Goal: Task Accomplishment & Management: Complete application form

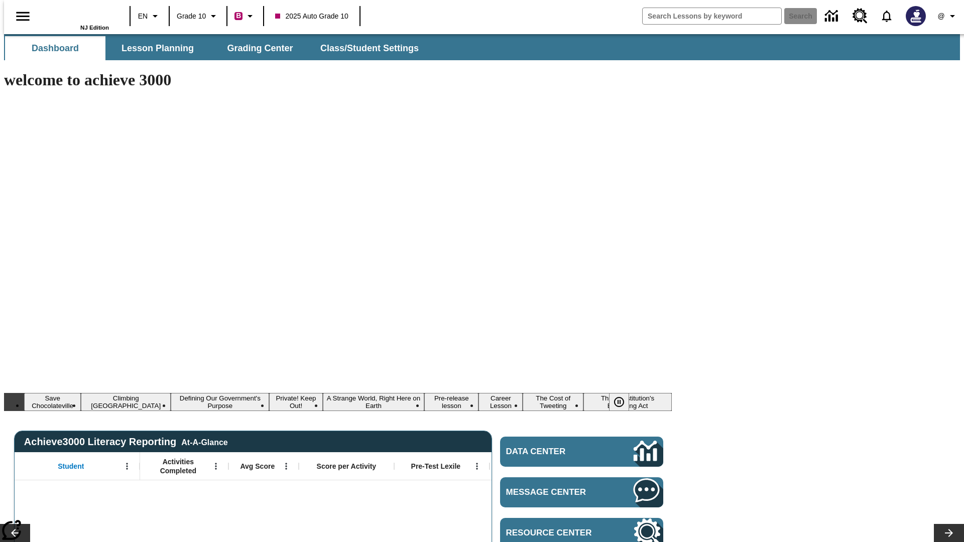
type input "-1"
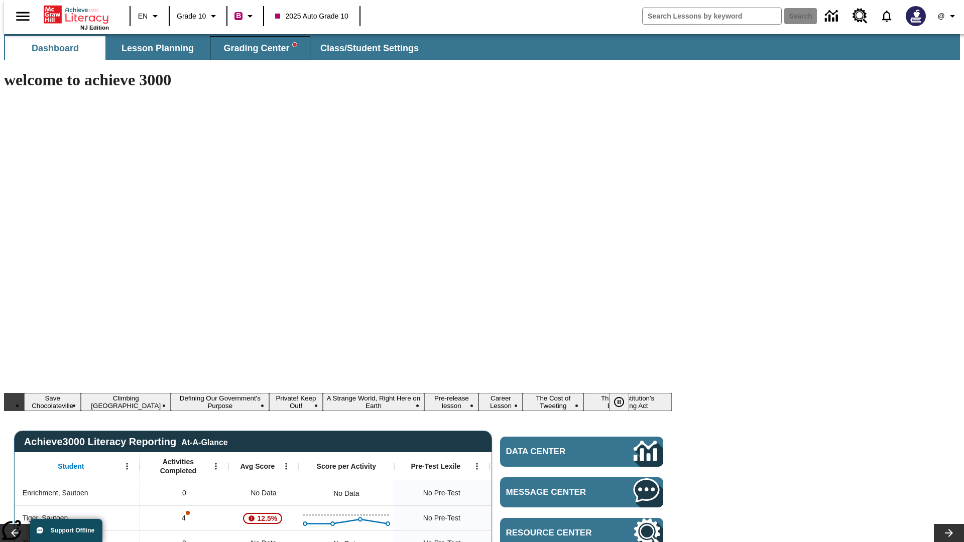
click at [256, 48] on span "Grading Center" at bounding box center [260, 49] width 73 height 12
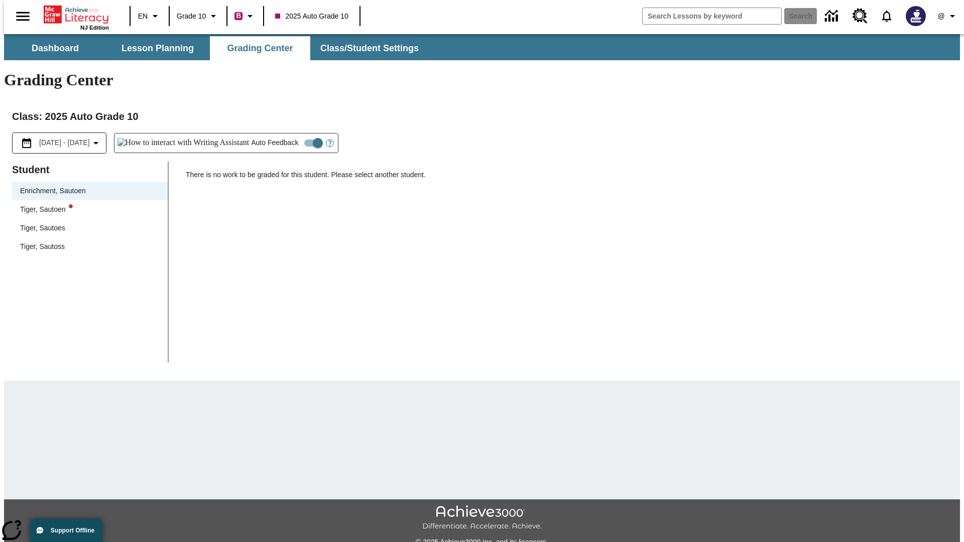
click at [86, 204] on div "Tiger, Sautoen" at bounding box center [90, 209] width 140 height 11
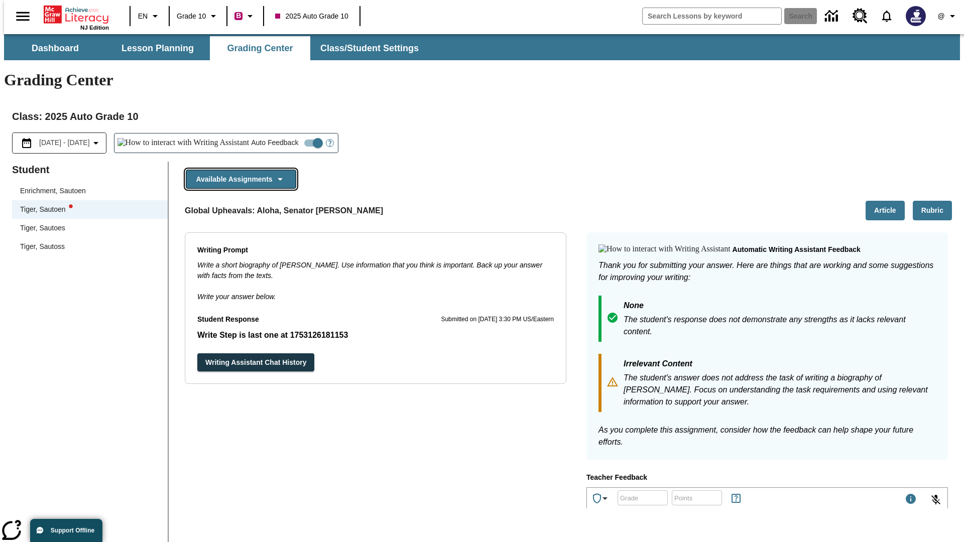
click at [238, 170] on button "Available Assignments" at bounding box center [241, 180] width 111 height 20
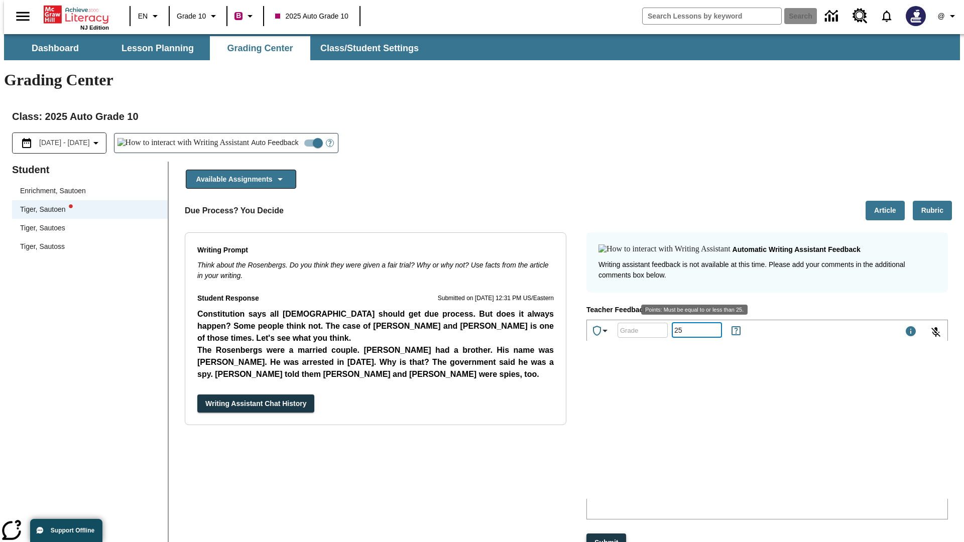
type input "25"
click at [607, 534] on button "Submit" at bounding box center [607, 543] width 40 height 19
